Goal: Task Accomplishment & Management: Manage account settings

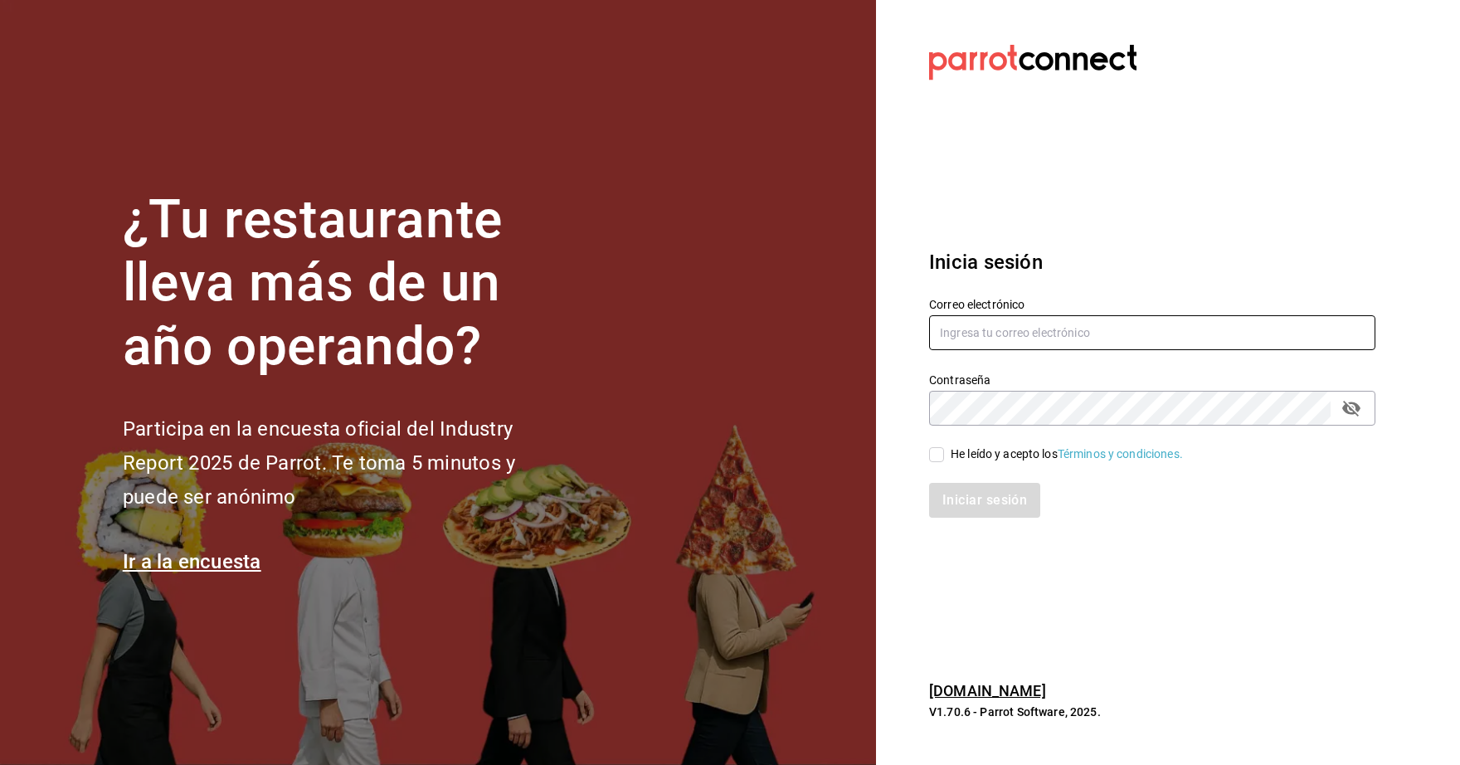
click at [1022, 329] on input "text" at bounding box center [1152, 332] width 446 height 35
type input "[EMAIL_ADDRESS][DOMAIN_NAME]"
click at [930, 460] on input "He leído y acepto los Términos y condiciones." at bounding box center [936, 454] width 15 height 15
checkbox input "true"
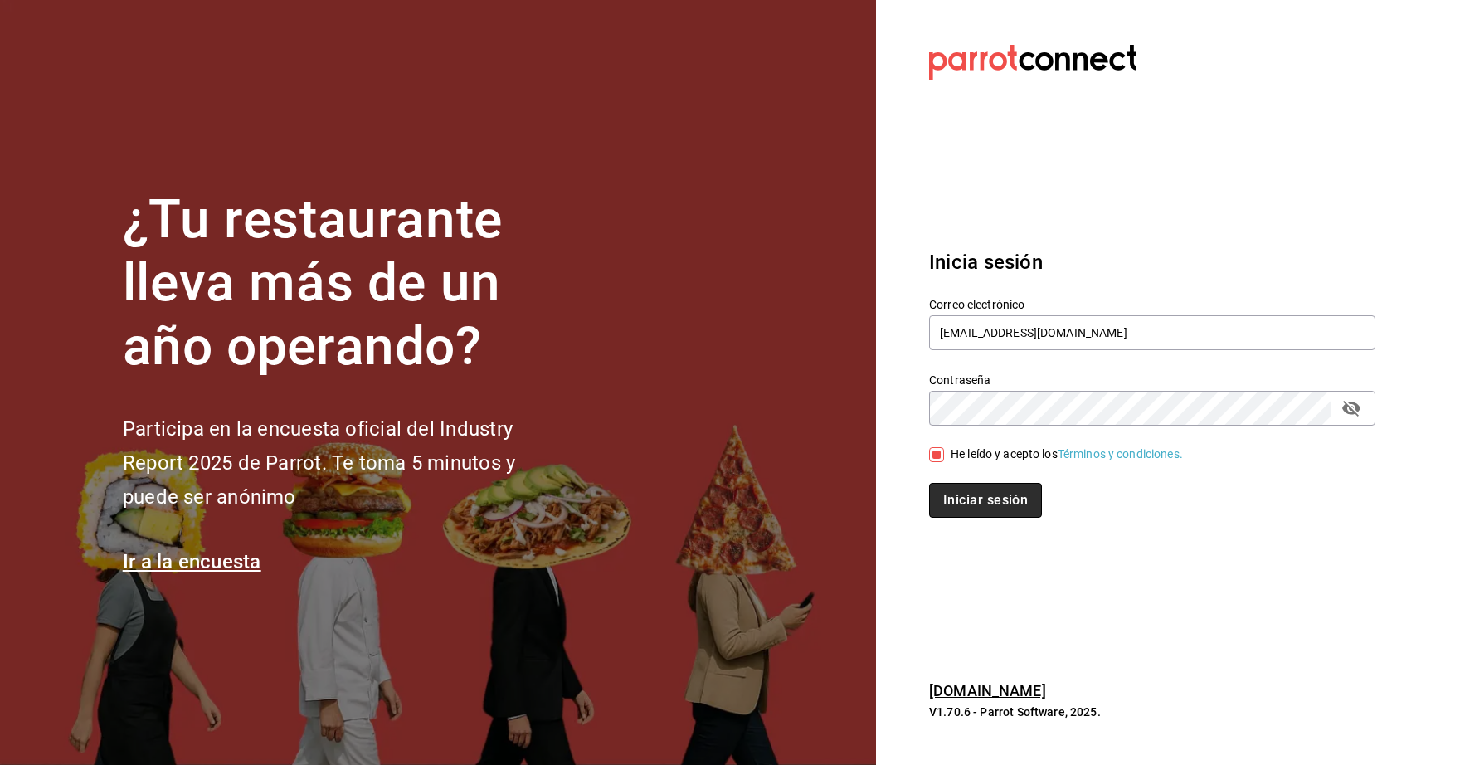
click at [950, 490] on button "Iniciar sesión" at bounding box center [985, 500] width 113 height 35
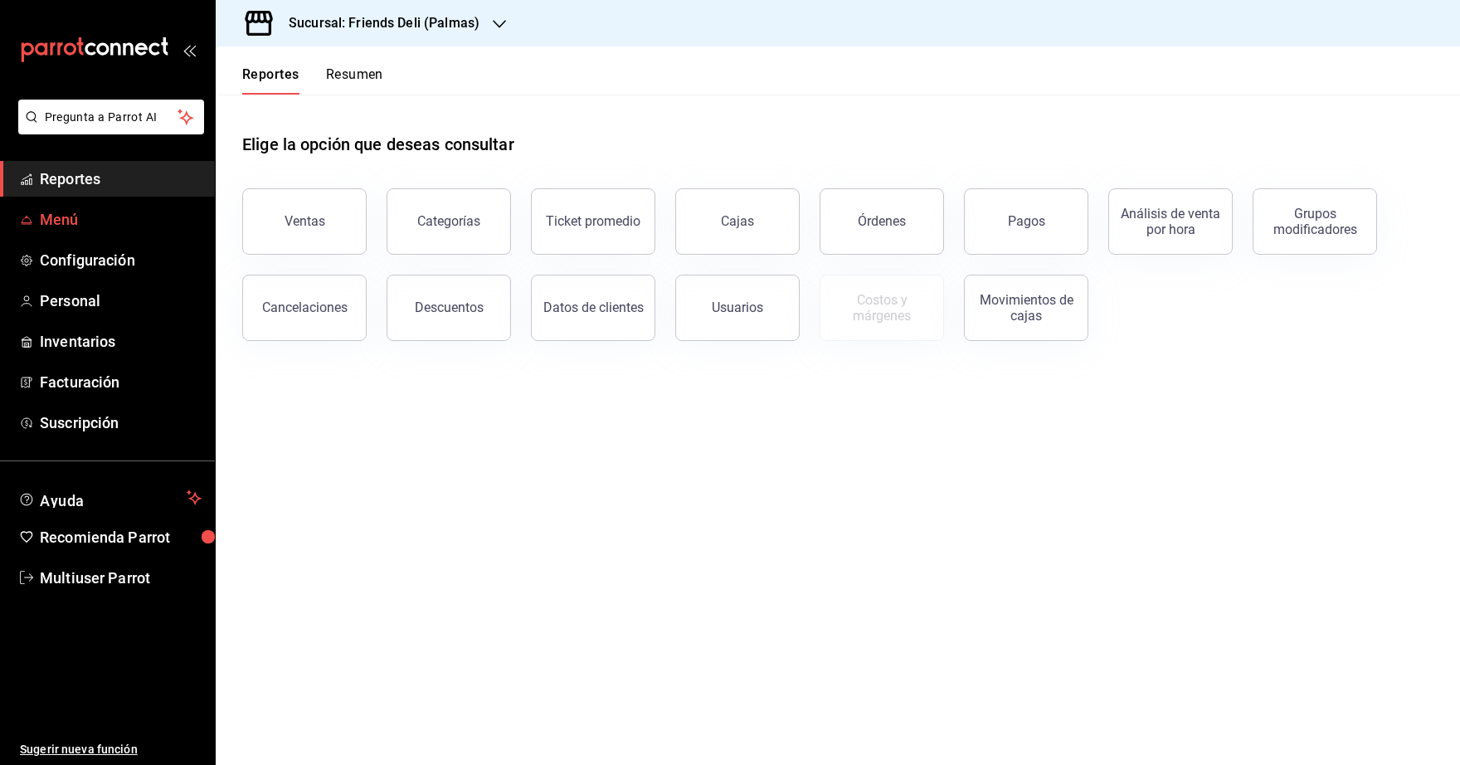
click at [63, 224] on span "Menú" at bounding box center [121, 219] width 162 height 22
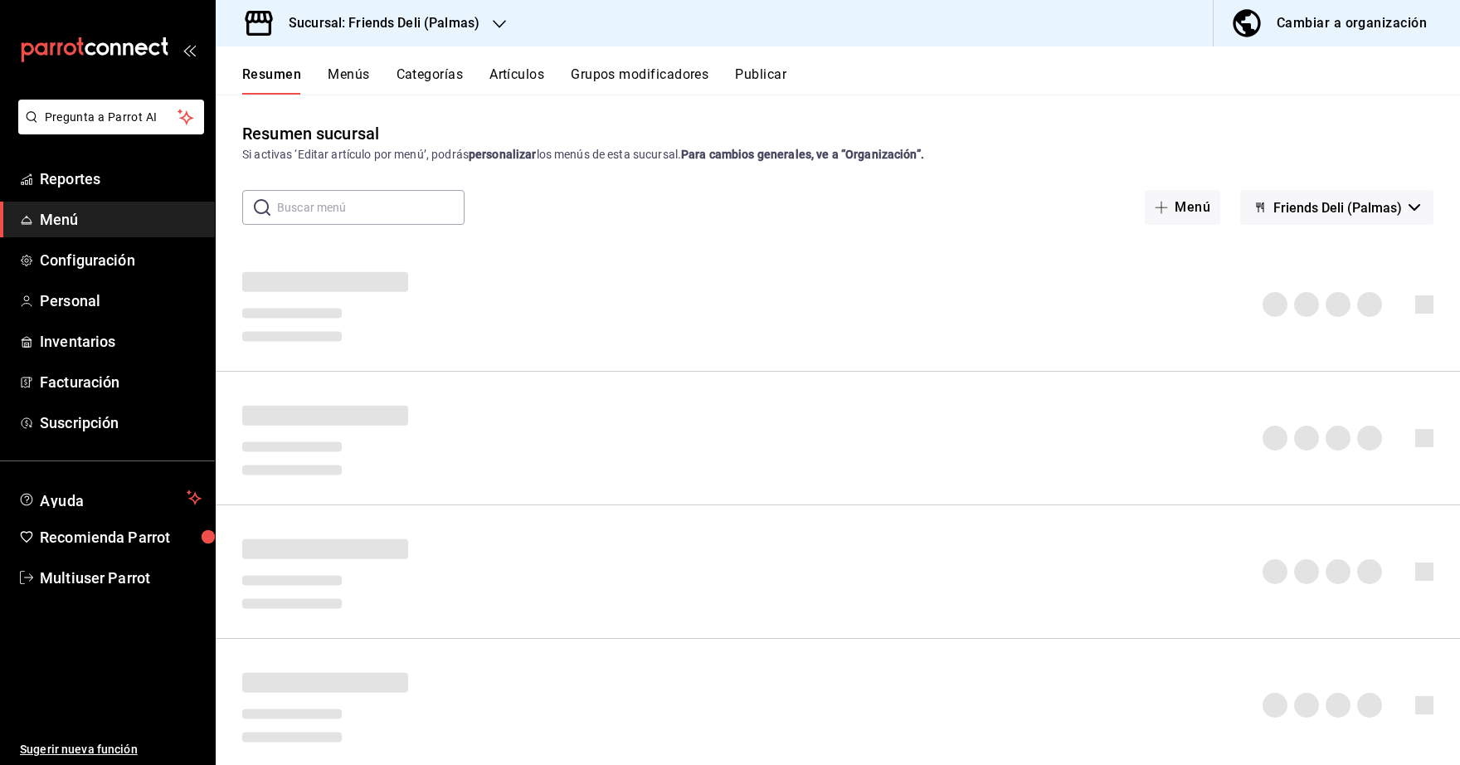
click at [495, 13] on div "Sucursal: Friends Deli (Palmas)" at bounding box center [371, 23] width 284 height 46
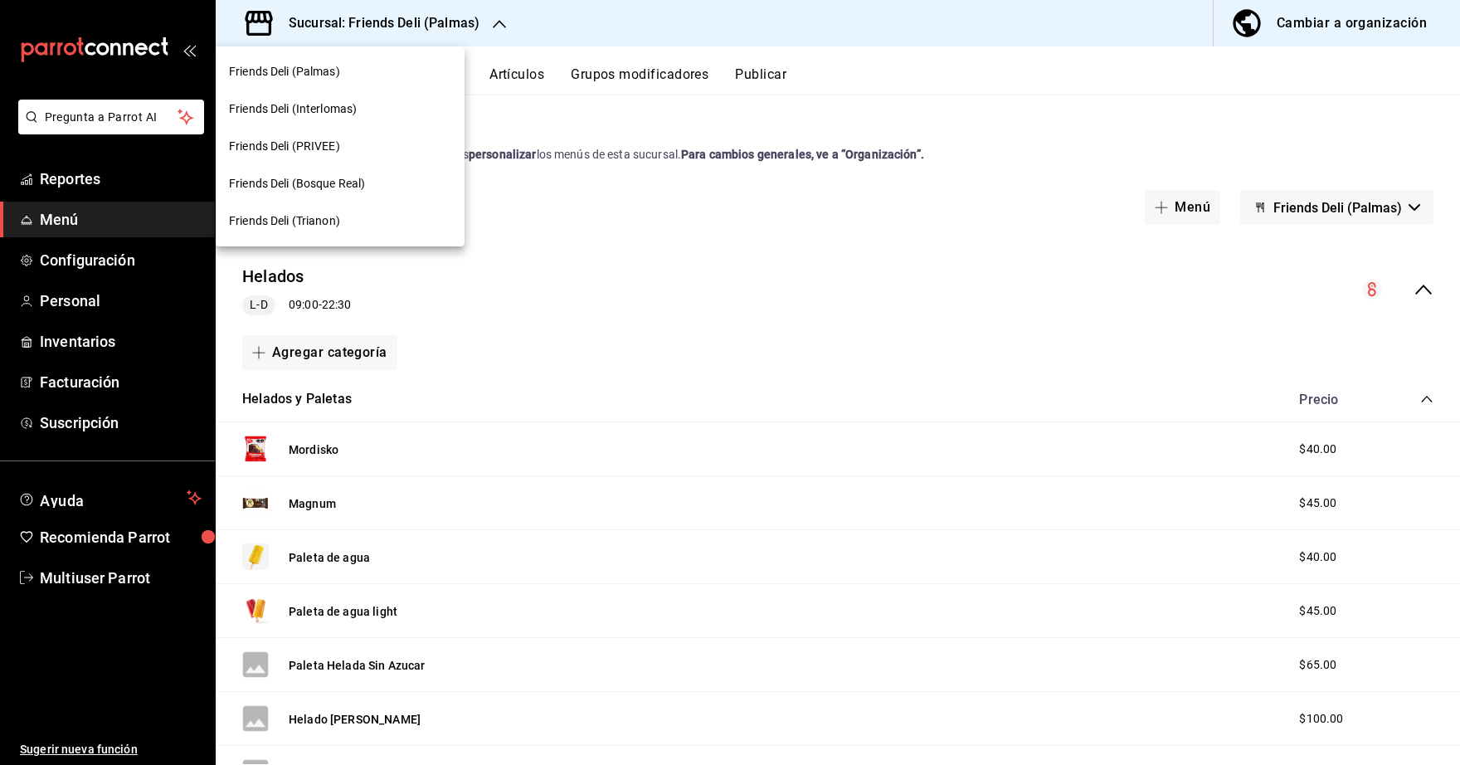
click at [344, 145] on div "Friends Deli (PRIVEE)" at bounding box center [340, 146] width 222 height 17
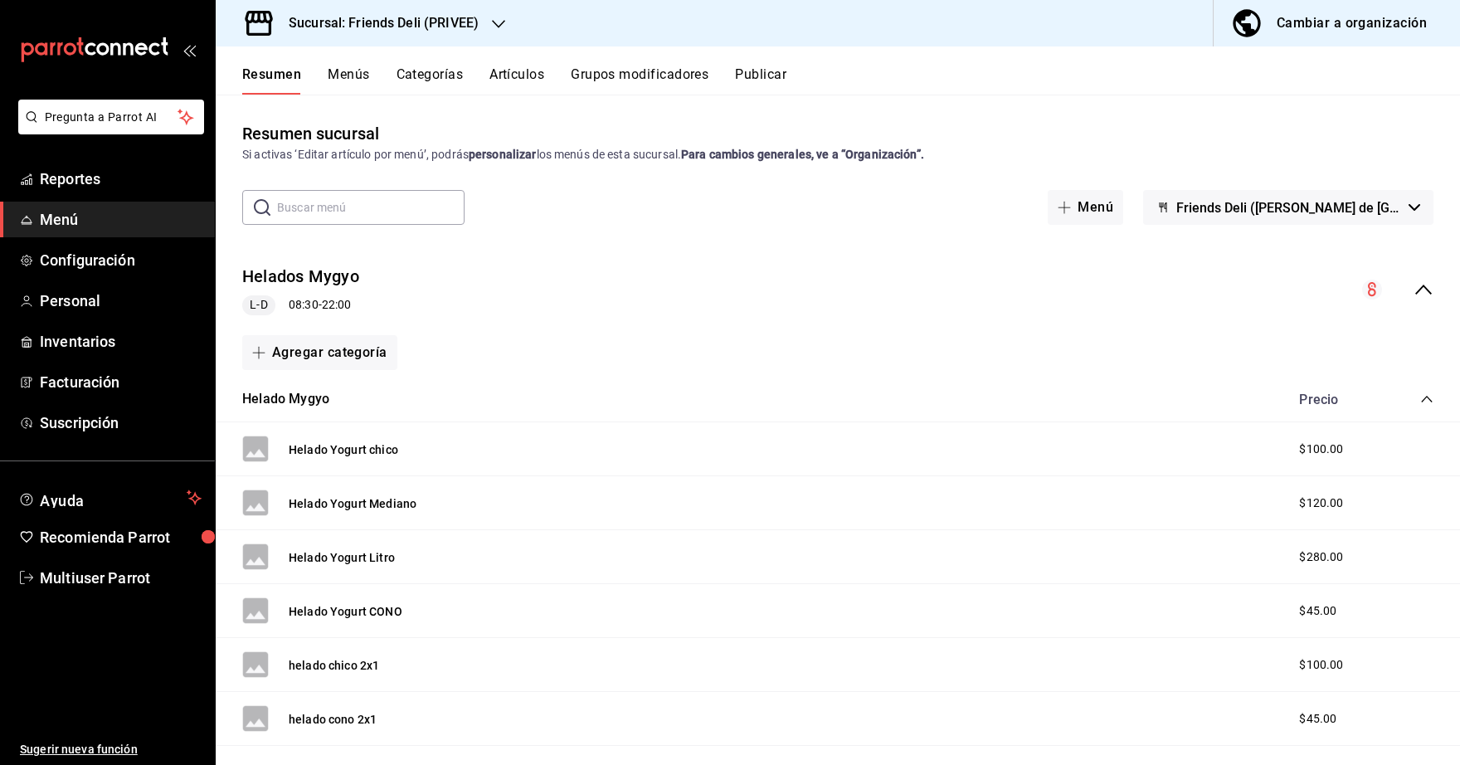
click at [1414, 292] on icon "collapse-menu-row" at bounding box center [1424, 290] width 20 height 20
